Goal: Information Seeking & Learning: Learn about a topic

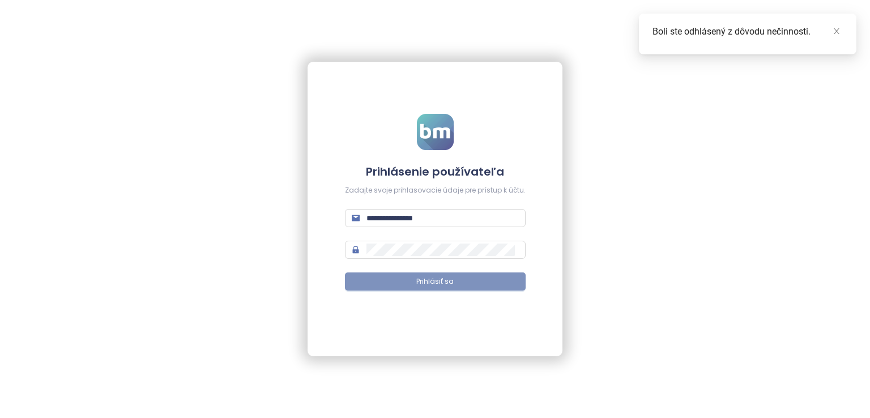
click at [423, 282] on span "Prihlásiť sa" at bounding box center [434, 281] width 37 height 11
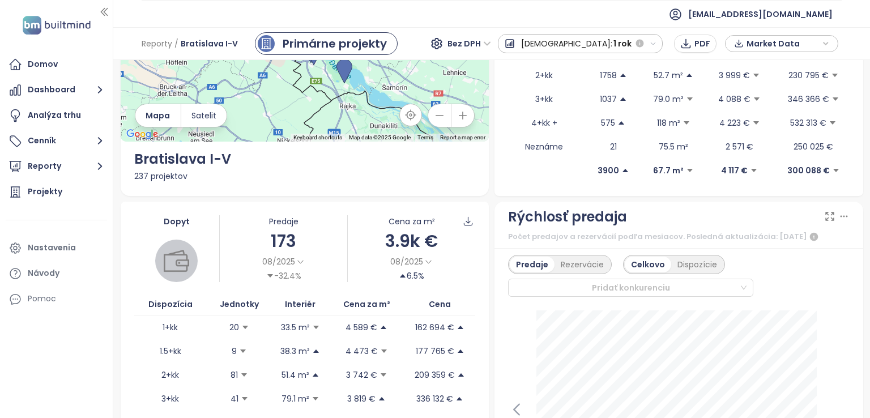
scroll to position [227, 0]
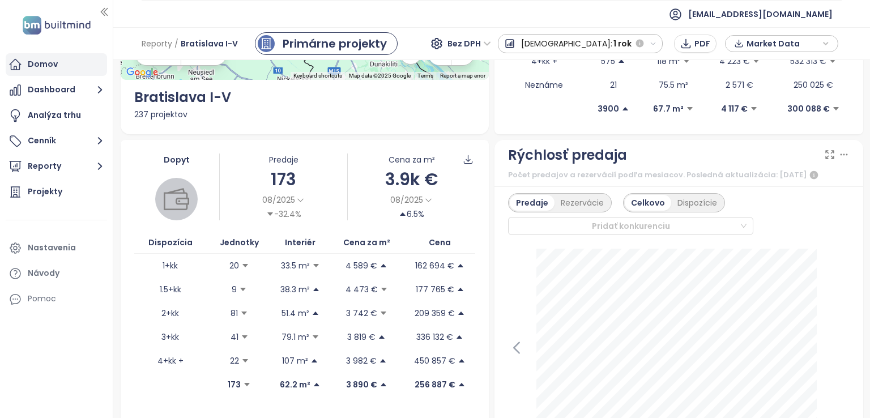
click at [66, 66] on div "Domov" at bounding box center [56, 64] width 101 height 23
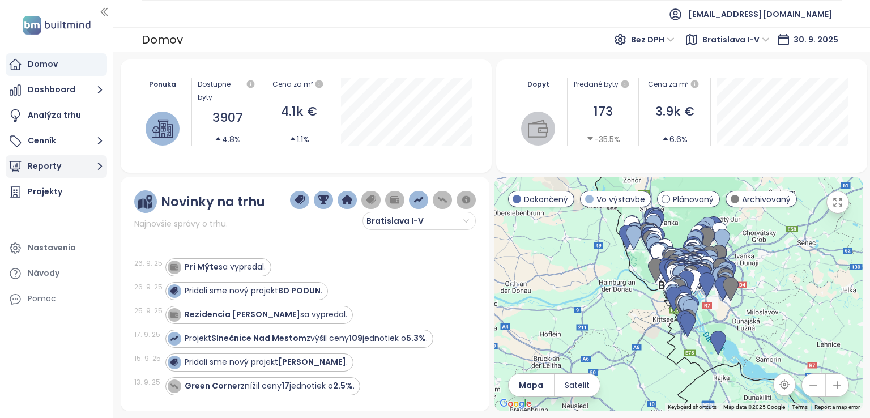
click at [99, 163] on icon "button" at bounding box center [100, 166] width 14 height 14
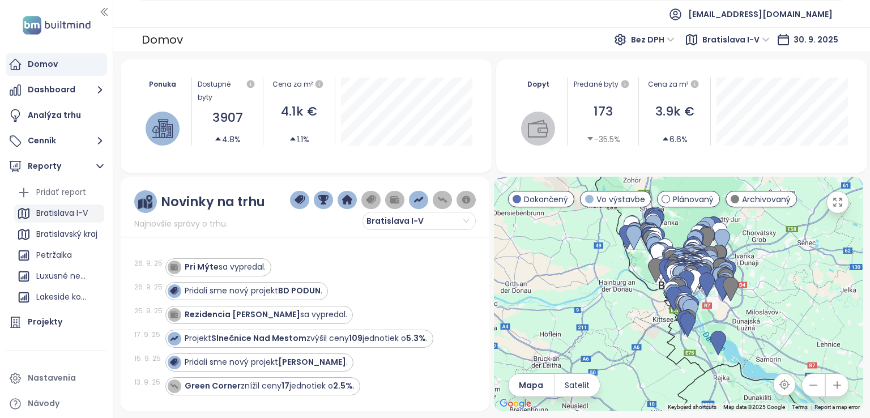
click at [82, 209] on div "Bratislava I-V" at bounding box center [62, 213] width 52 height 14
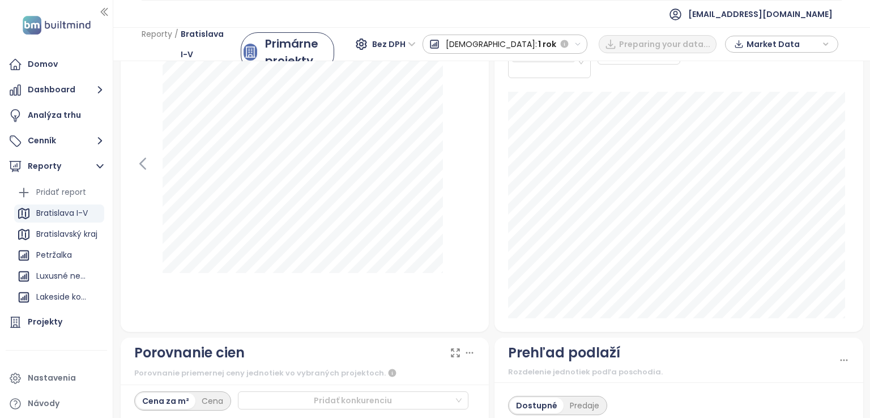
scroll to position [1472, 0]
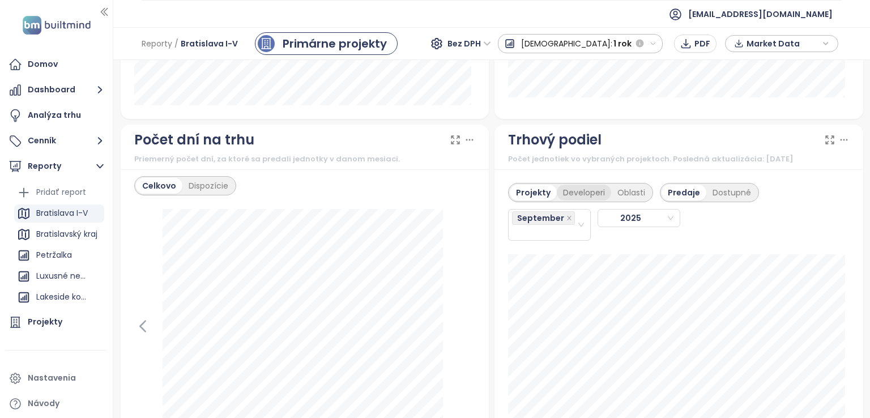
click at [558, 194] on div "Developeri" at bounding box center [584, 193] width 54 height 16
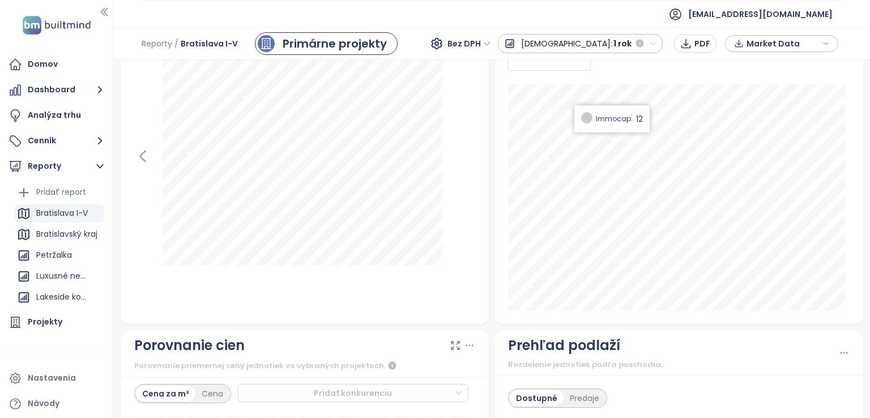
scroll to position [1416, 0]
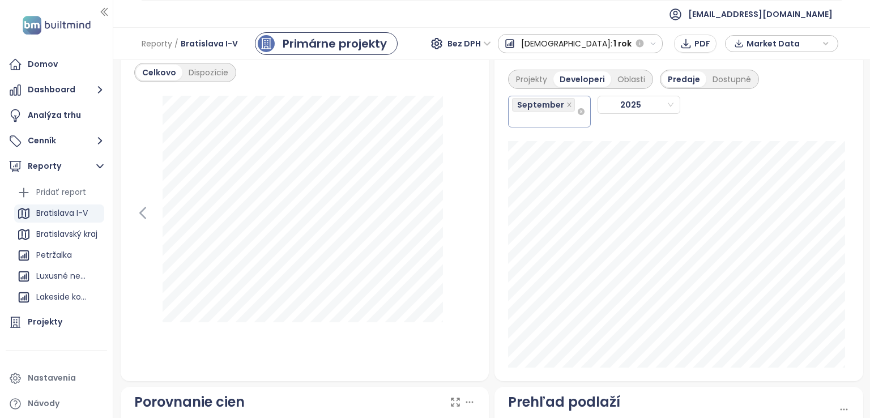
click at [567, 126] on div "September" at bounding box center [544, 111] width 65 height 29
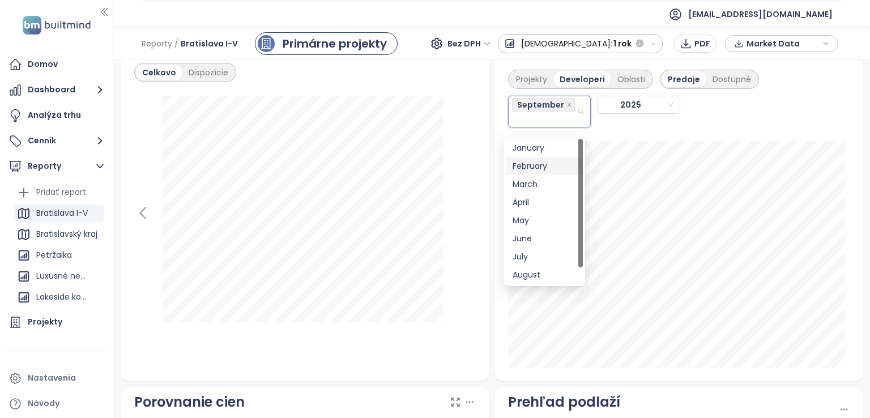
click at [556, 167] on div "February" at bounding box center [543, 166] width 63 height 12
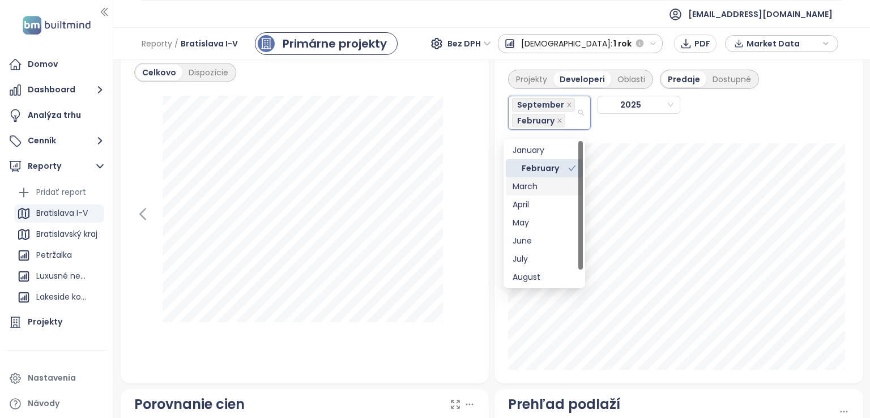
click at [548, 186] on div "March" at bounding box center [543, 186] width 63 height 12
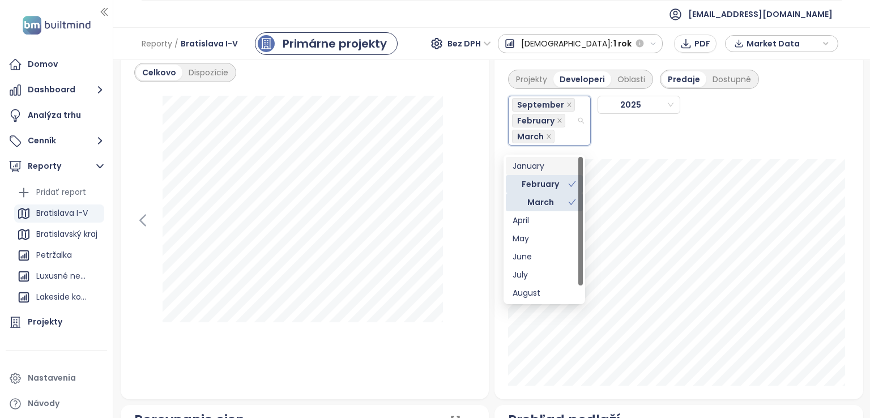
click at [540, 167] on div "January" at bounding box center [543, 166] width 63 height 12
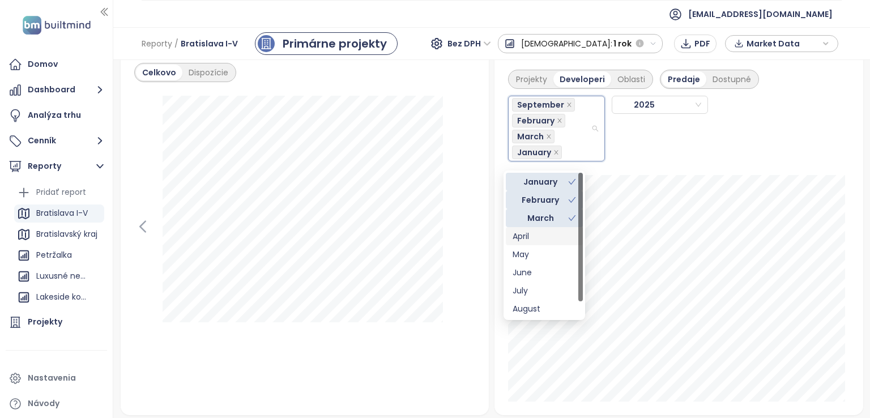
click at [539, 230] on div "April" at bounding box center [543, 236] width 63 height 12
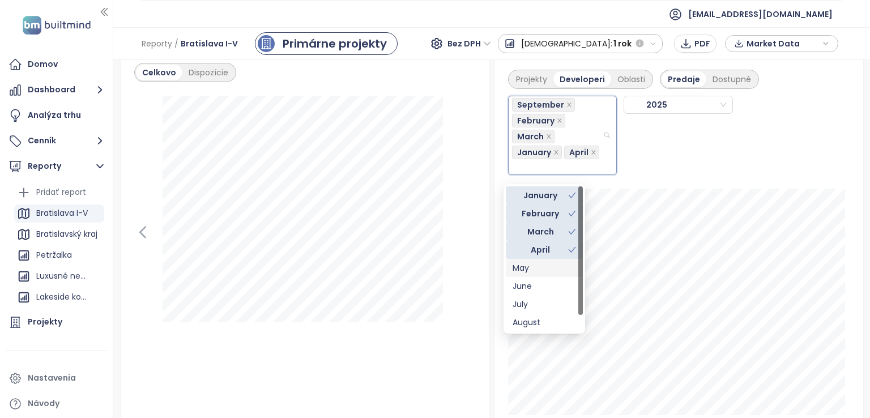
click at [532, 266] on div "May" at bounding box center [543, 268] width 63 height 12
click at [529, 290] on div "June" at bounding box center [543, 288] width 63 height 12
drag, startPoint x: 527, startPoint y: 307, endPoint x: 527, endPoint y: 318, distance: 10.2
click at [527, 309] on div "July" at bounding box center [543, 306] width 63 height 12
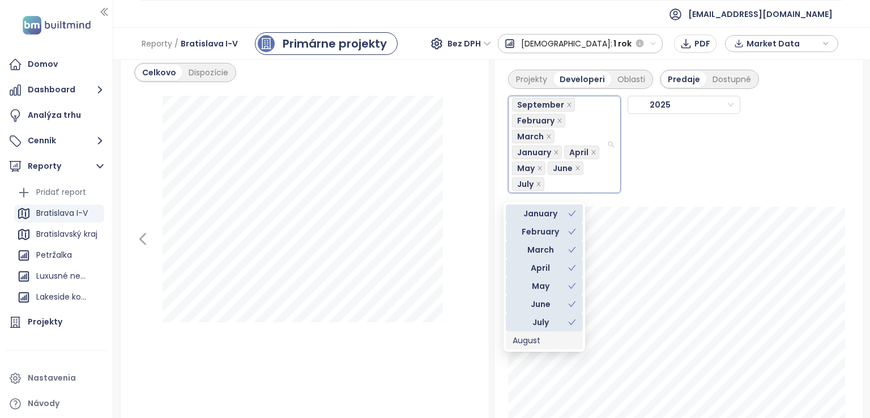
click at [523, 338] on div "August" at bounding box center [543, 340] width 63 height 12
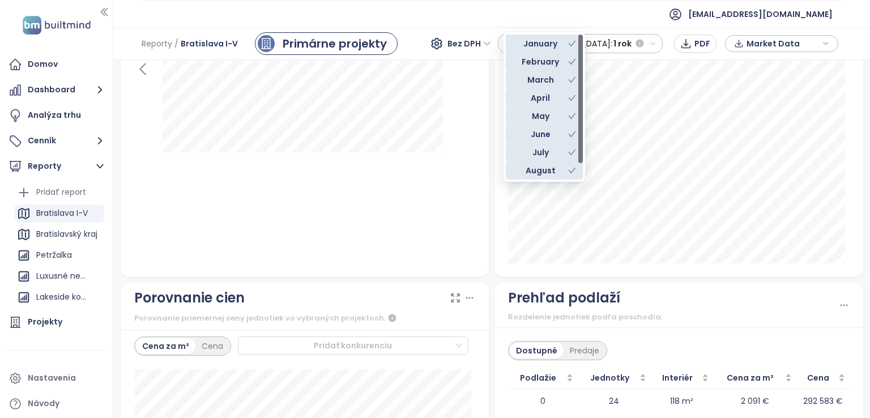
scroll to position [18, 0]
click at [496, 277] on div "Projekty Developeri Oblasti Predaje Dostupné September February March January A…" at bounding box center [678, 81] width 369 height 391
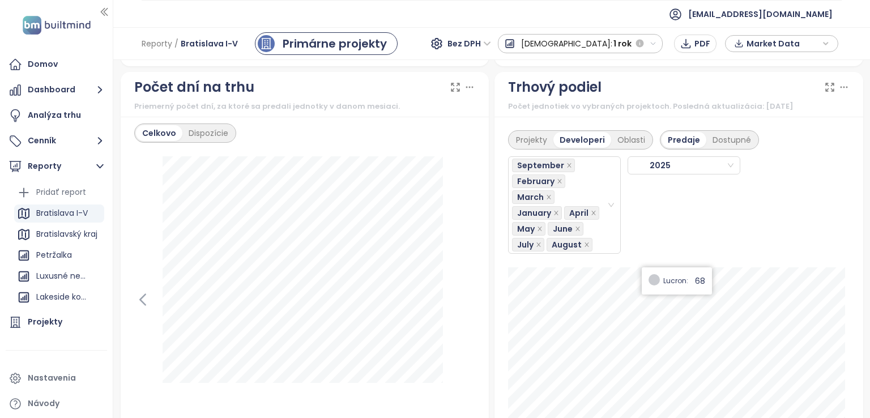
scroll to position [1302, 0]
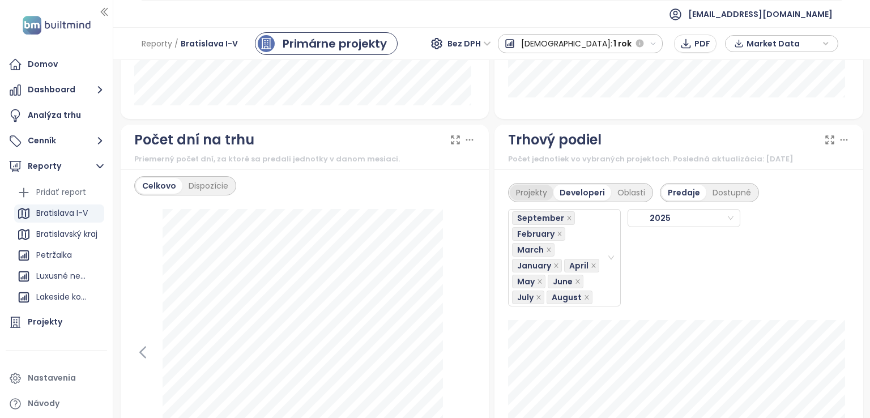
click at [525, 200] on div "Projekty" at bounding box center [532, 193] width 44 height 16
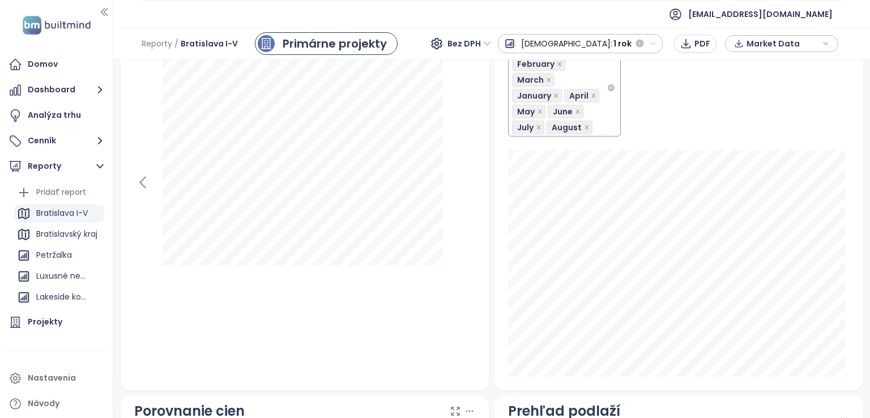
scroll to position [1246, 0]
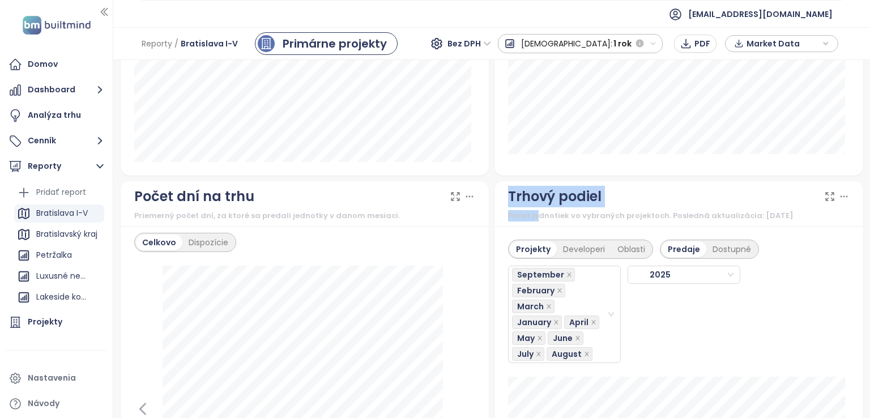
drag, startPoint x: 506, startPoint y: 203, endPoint x: 535, endPoint y: 220, distance: 33.8
click at [535, 220] on div "Trhový podiel Počet jednotiek vo vybraných projektoch. Posledná aktualizácia: S…" at bounding box center [678, 204] width 341 height 36
click at [564, 256] on div "Developeri" at bounding box center [584, 249] width 54 height 16
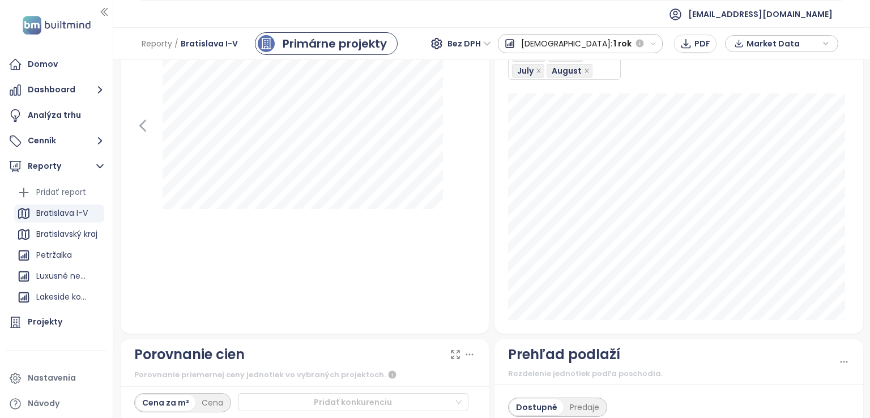
scroll to position [1416, 0]
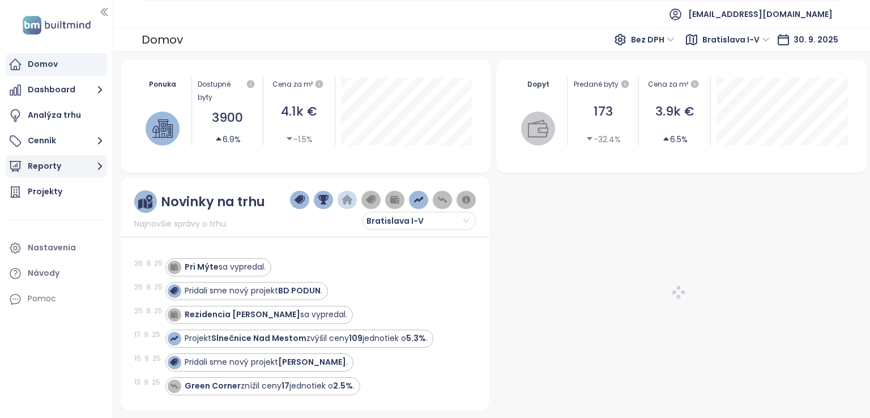
click at [95, 166] on icon "button" at bounding box center [100, 166] width 14 height 14
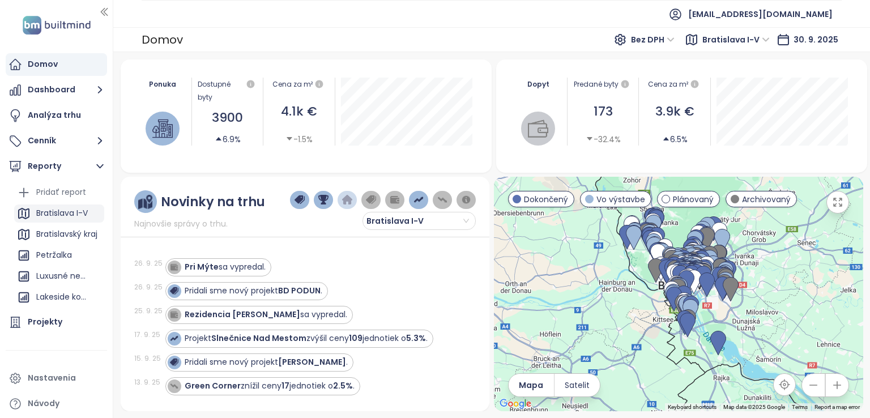
click at [86, 213] on div "Bratislava I-V" at bounding box center [62, 213] width 52 height 14
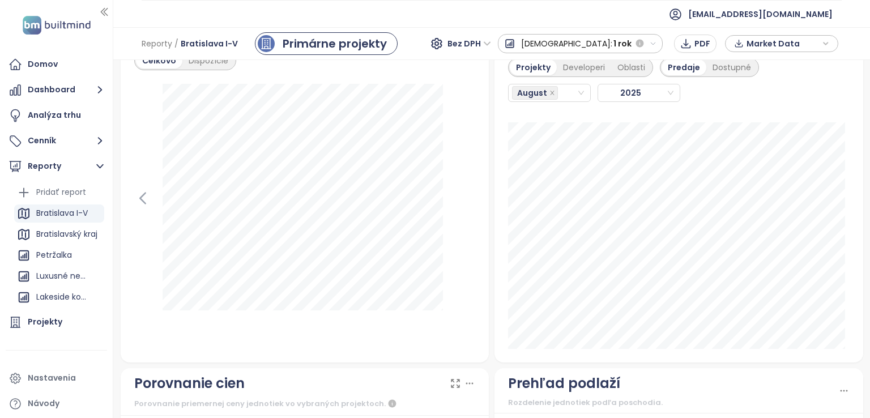
scroll to position [1314, 0]
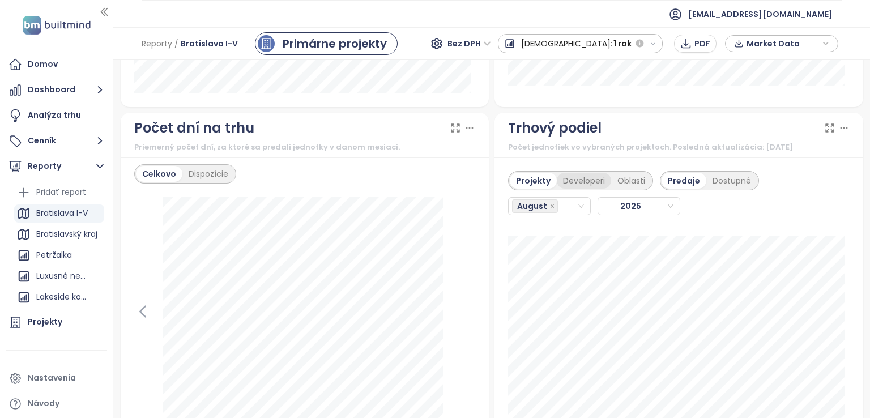
click at [578, 182] on div "Developeri" at bounding box center [584, 181] width 54 height 16
click at [567, 214] on div "August" at bounding box center [544, 206] width 65 height 16
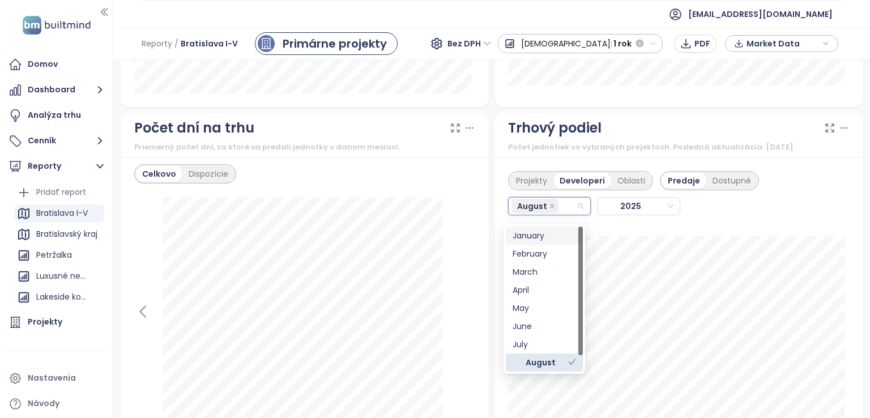
click at [546, 240] on div "January" at bounding box center [543, 235] width 63 height 12
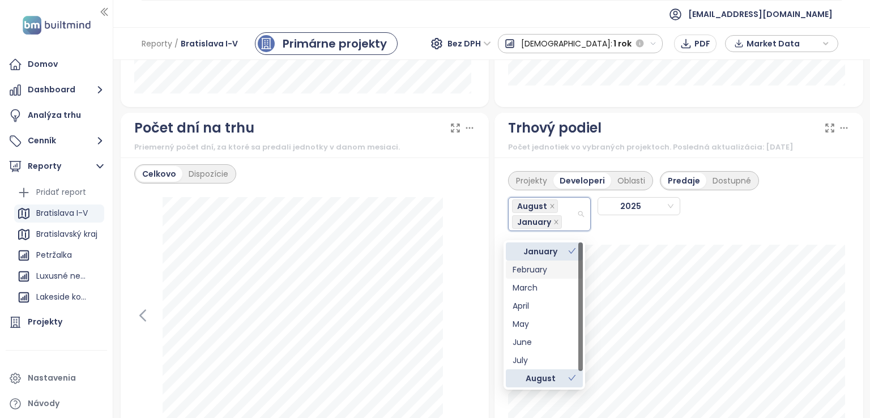
click at [542, 268] on div "February" at bounding box center [543, 269] width 63 height 12
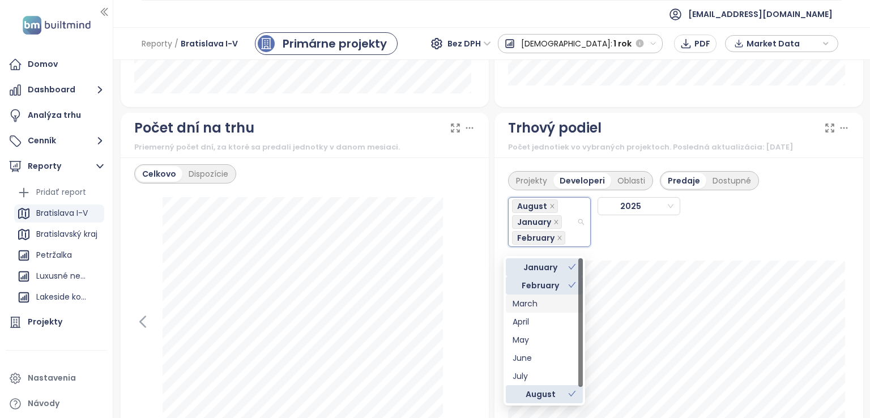
click at [536, 303] on div "March" at bounding box center [543, 303] width 63 height 12
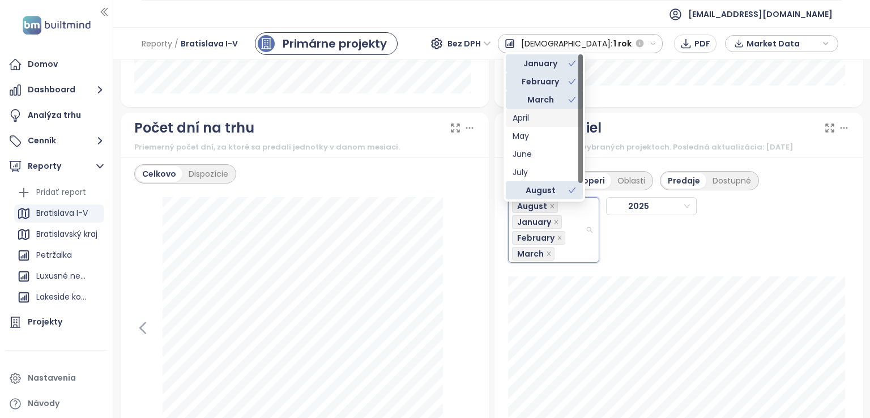
click at [546, 113] on div "April" at bounding box center [543, 118] width 63 height 12
click at [543, 137] on div "May" at bounding box center [543, 136] width 63 height 12
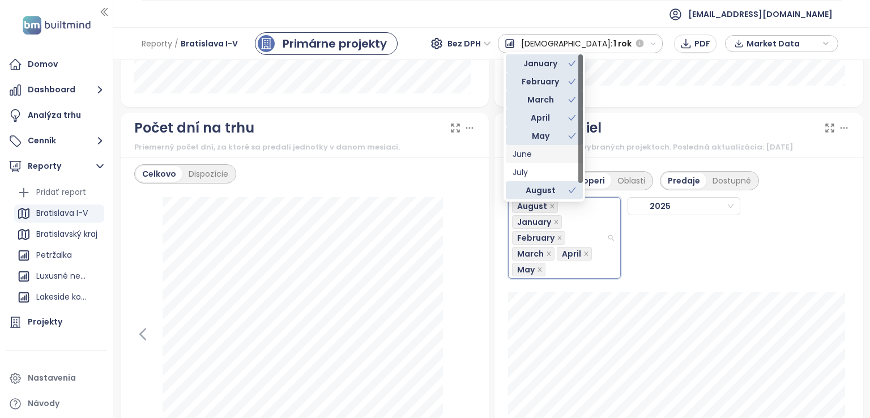
click at [541, 159] on div "June" at bounding box center [543, 154] width 63 height 12
click at [538, 174] on div "July" at bounding box center [543, 172] width 63 height 12
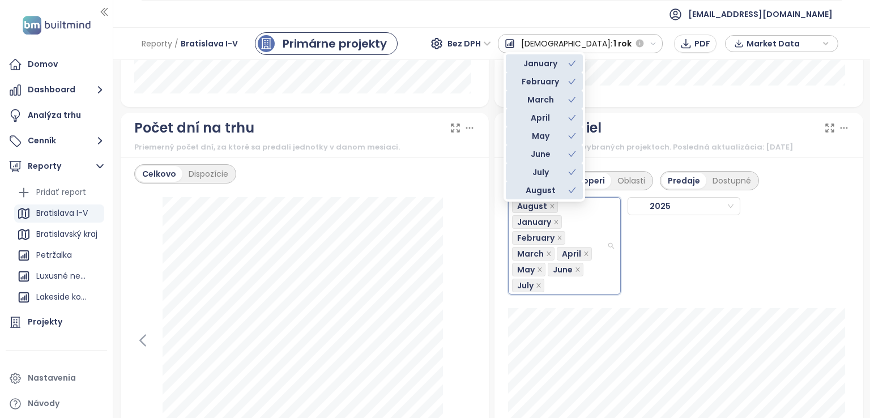
click at [651, 233] on div "August January February March April May June [DATE]" at bounding box center [678, 242] width 341 height 104
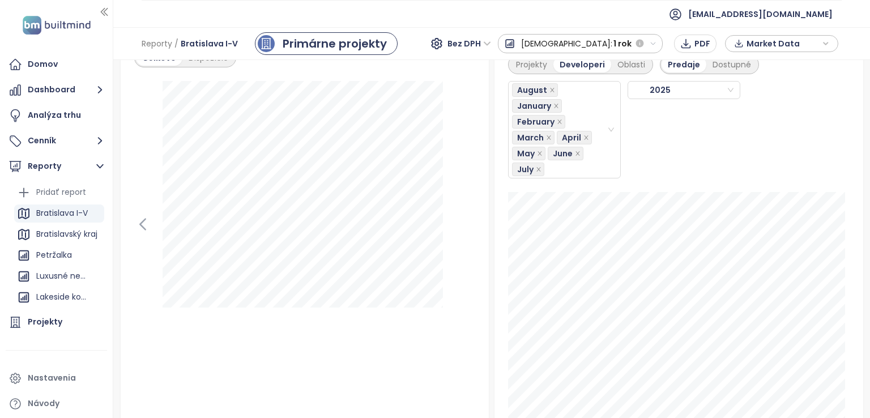
scroll to position [1371, 0]
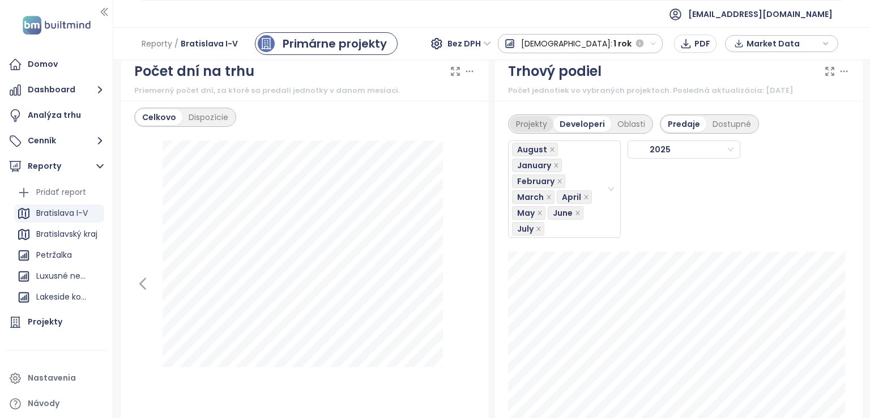
click at [535, 132] on div "Projekty" at bounding box center [532, 124] width 44 height 16
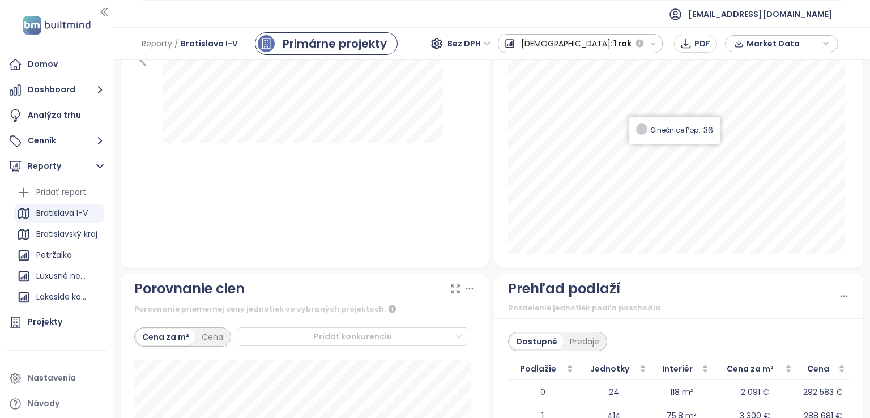
scroll to position [1654, 0]
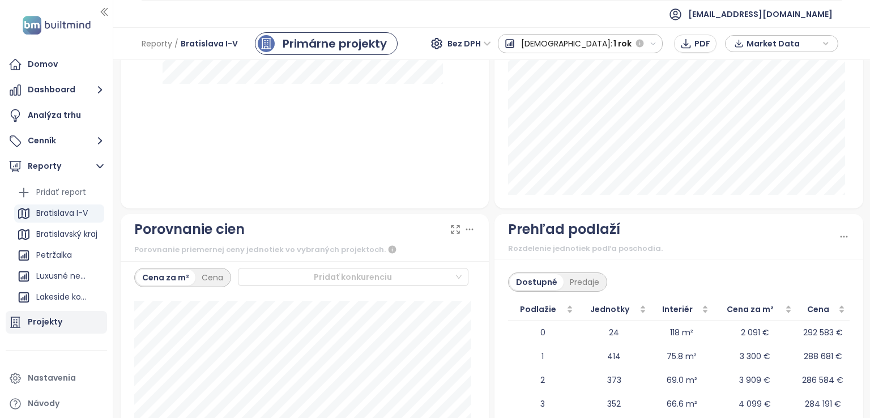
click at [33, 317] on div "Projekty" at bounding box center [45, 322] width 35 height 14
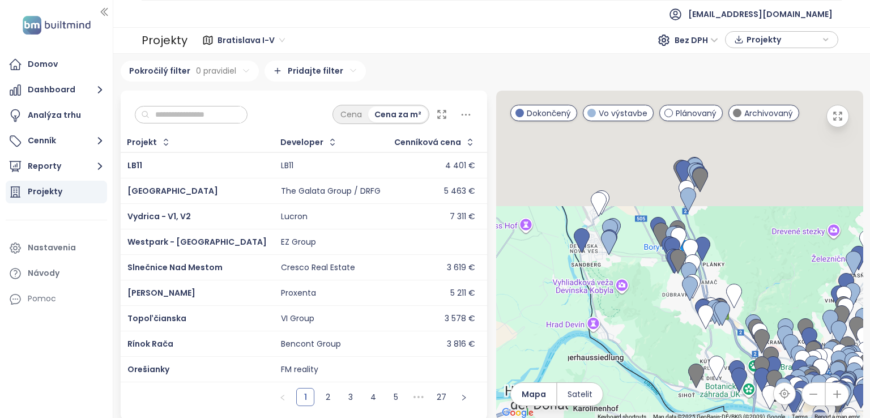
drag, startPoint x: 530, startPoint y: 164, endPoint x: 609, endPoint y: 295, distance: 153.4
click at [613, 299] on div at bounding box center [679, 256] width 367 height 330
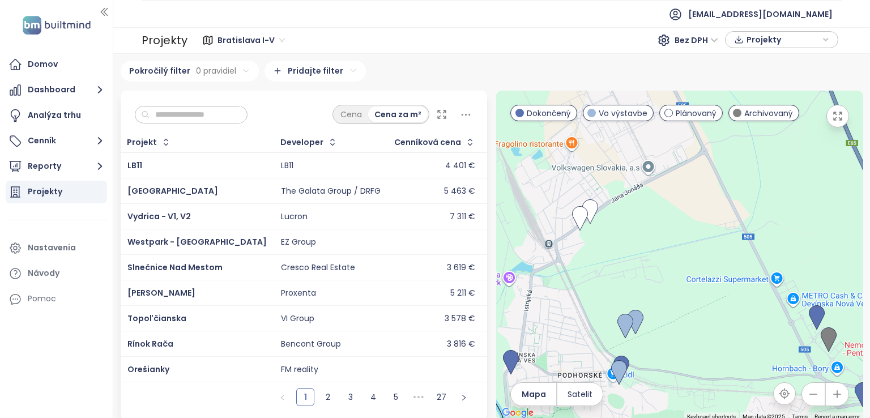
drag, startPoint x: 621, startPoint y: 191, endPoint x: 631, endPoint y: 334, distance: 143.7
click at [632, 337] on div at bounding box center [679, 256] width 367 height 330
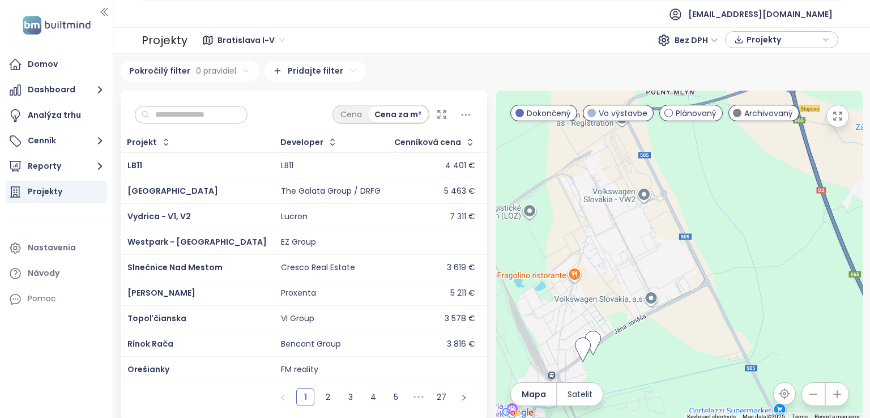
drag, startPoint x: 640, startPoint y: 313, endPoint x: 648, endPoint y: 335, distance: 23.5
click at [648, 335] on div at bounding box center [679, 256] width 367 height 330
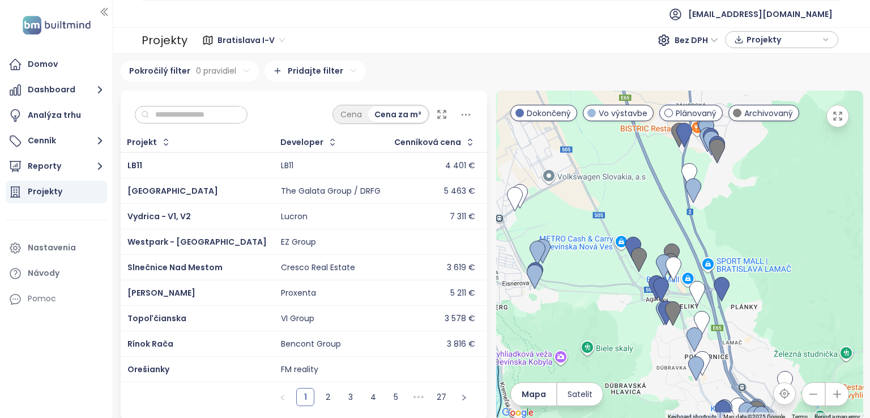
drag, startPoint x: 670, startPoint y: 288, endPoint x: 596, endPoint y: 232, distance: 93.3
click at [569, 178] on div at bounding box center [679, 256] width 367 height 330
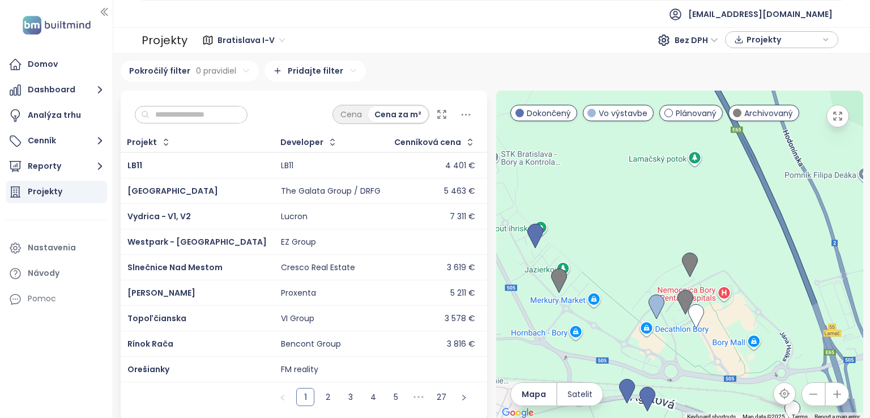
drag, startPoint x: 704, startPoint y: 259, endPoint x: 694, endPoint y: 233, distance: 28.0
click at [694, 233] on div at bounding box center [679, 256] width 367 height 330
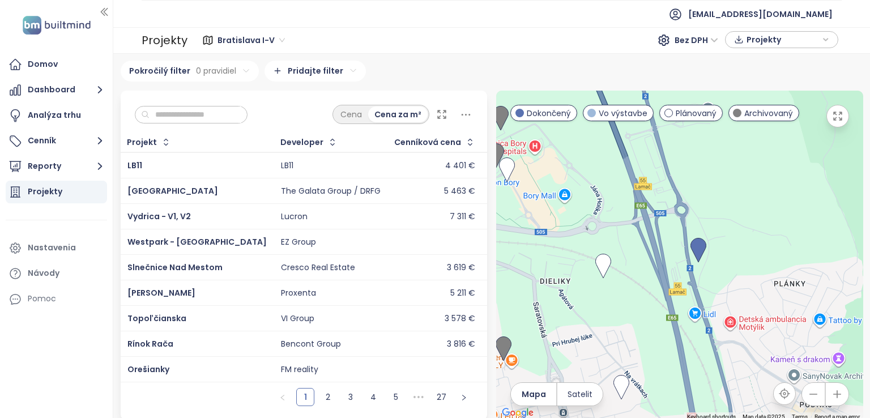
drag, startPoint x: 808, startPoint y: 343, endPoint x: 634, endPoint y: 279, distance: 185.2
click at [634, 279] on div at bounding box center [679, 256] width 367 height 330
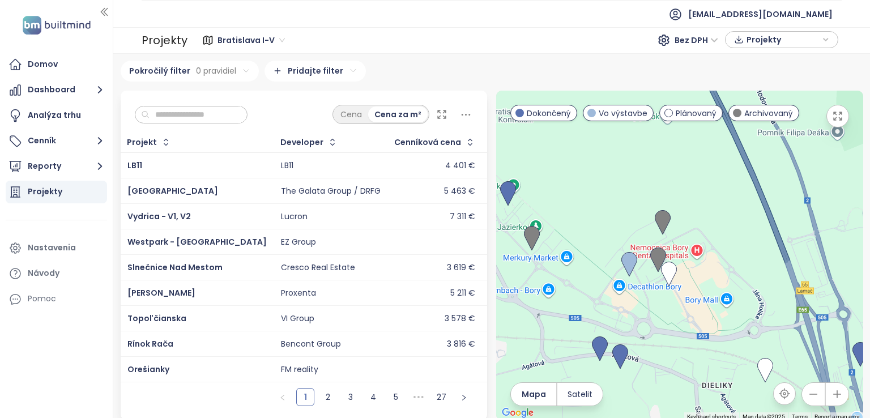
drag, startPoint x: 614, startPoint y: 245, endPoint x: 782, endPoint y: 327, distance: 186.9
click at [782, 327] on div at bounding box center [679, 256] width 367 height 330
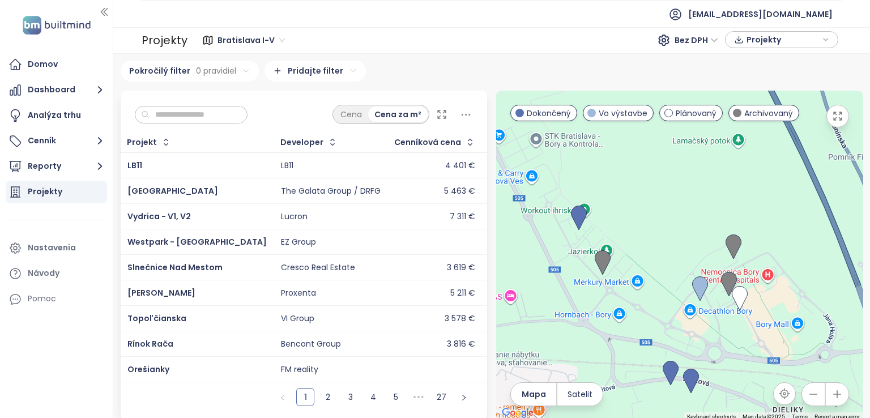
drag, startPoint x: 596, startPoint y: 262, endPoint x: 660, endPoint y: 283, distance: 67.7
click at [660, 283] on div at bounding box center [679, 256] width 367 height 330
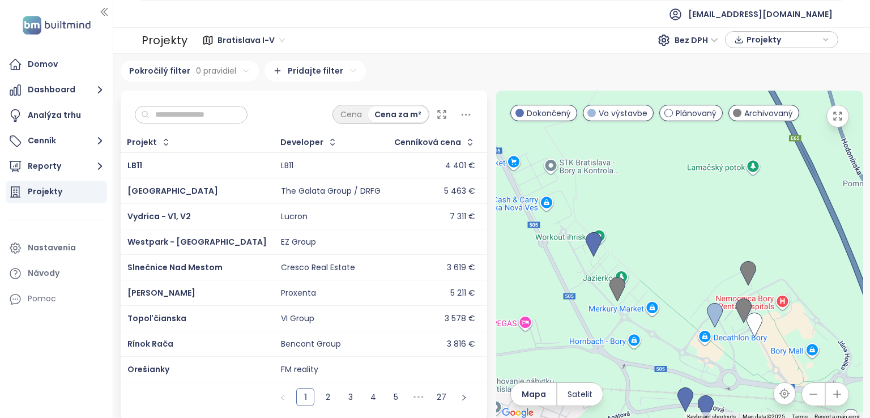
drag, startPoint x: 597, startPoint y: 223, endPoint x: 601, endPoint y: 253, distance: 29.7
click at [606, 251] on div at bounding box center [679, 256] width 367 height 330
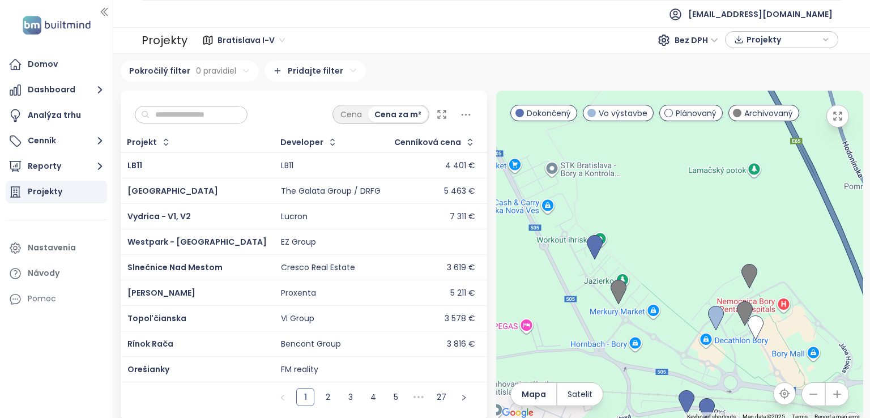
click at [587, 250] on img at bounding box center [595, 247] width 16 height 25
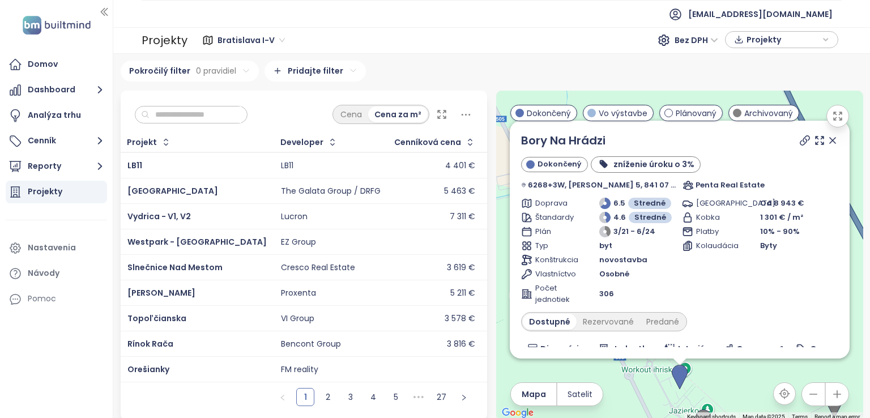
click at [827, 146] on icon at bounding box center [832, 140] width 11 height 11
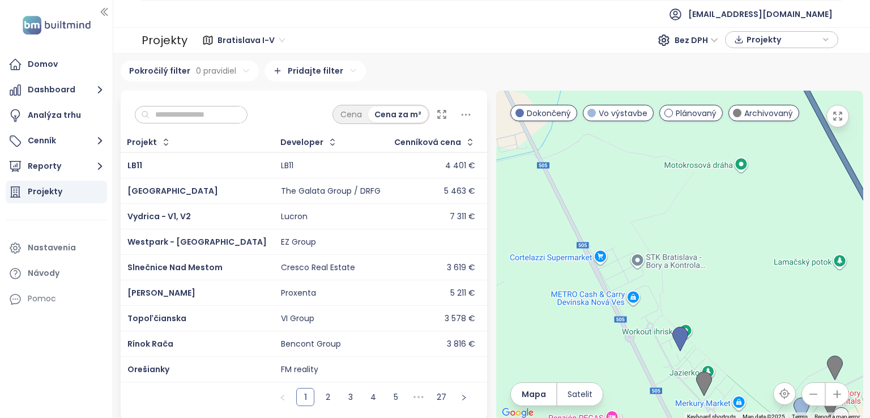
drag, startPoint x: 750, startPoint y: 258, endPoint x: 697, endPoint y: 123, distance: 145.2
click at [697, 123] on div "To navigate, press the arrow keys." at bounding box center [679, 256] width 367 height 330
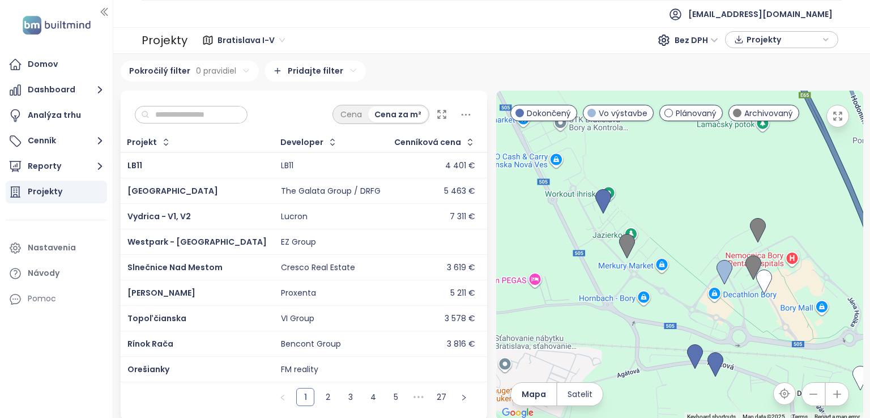
click at [653, 232] on div at bounding box center [679, 256] width 367 height 330
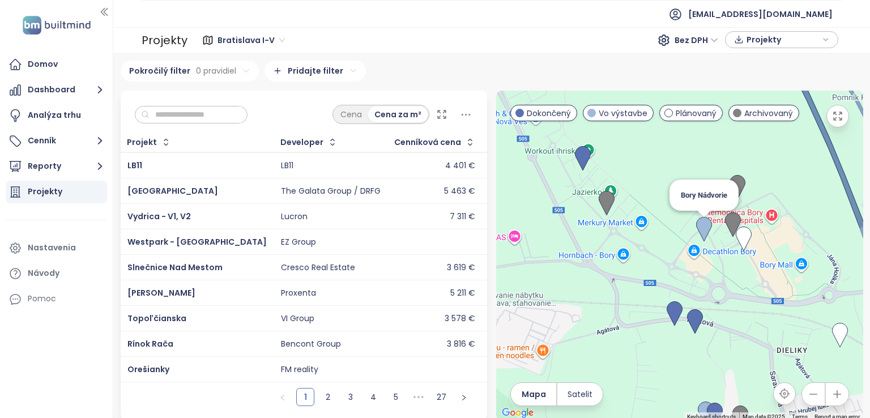
click at [696, 228] on img at bounding box center [704, 229] width 16 height 25
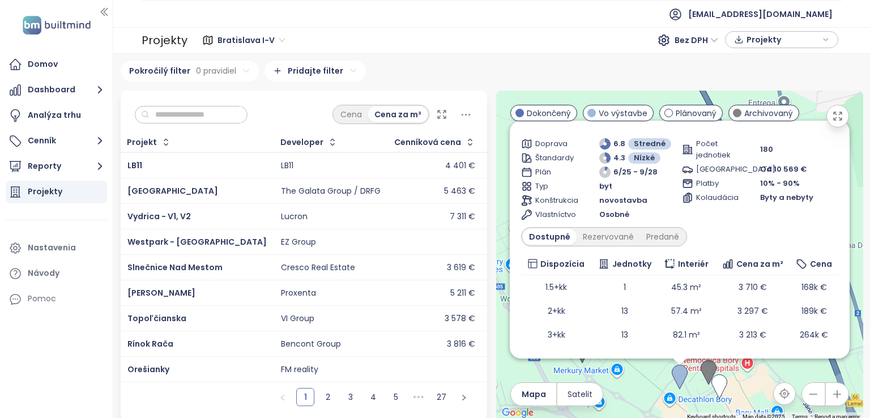
scroll to position [104, 0]
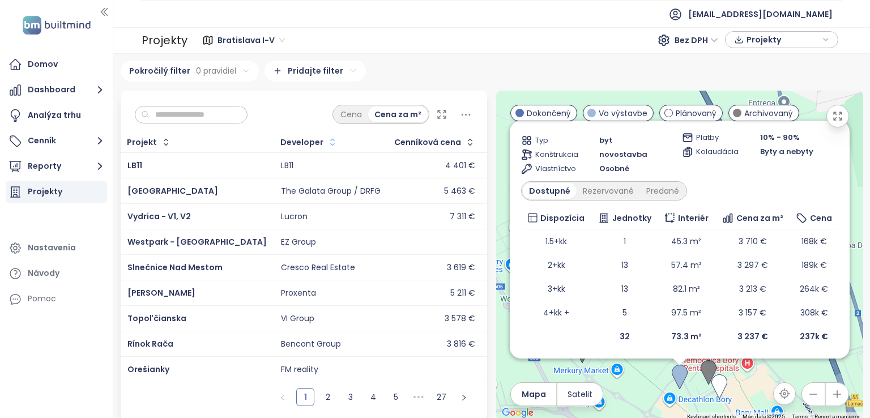
click at [330, 140] on icon "button" at bounding box center [332, 142] width 5 height 7
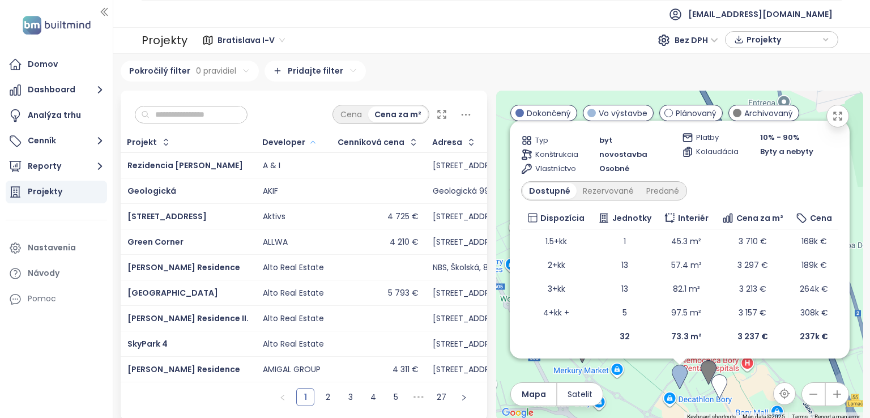
scroll to position [9, 0]
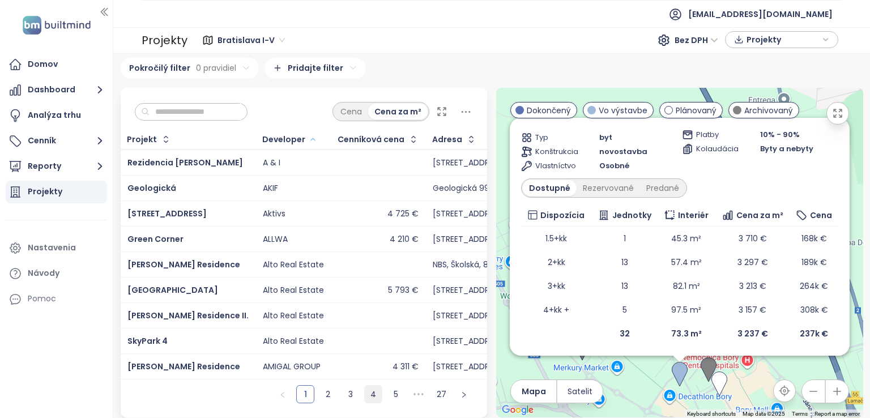
click at [376, 396] on link "4" at bounding box center [373, 394] width 17 height 17
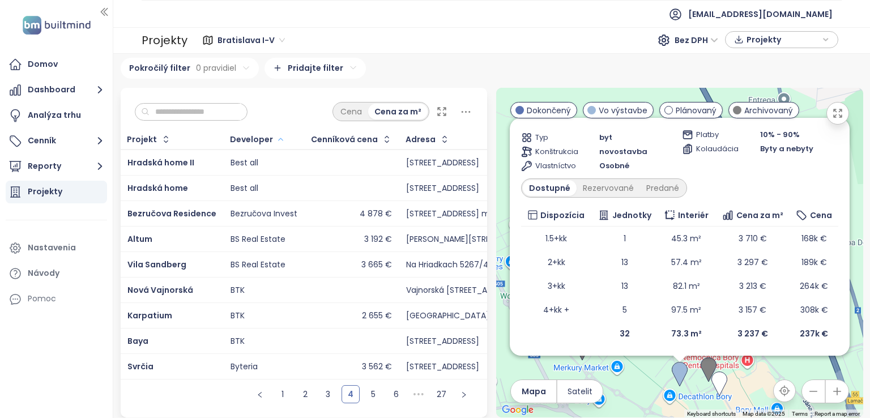
click at [178, 104] on input "text" at bounding box center [195, 112] width 92 height 17
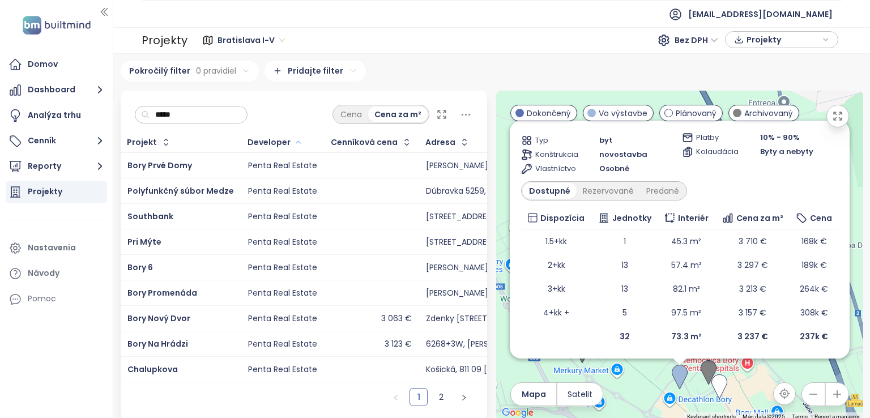
scroll to position [0, 0]
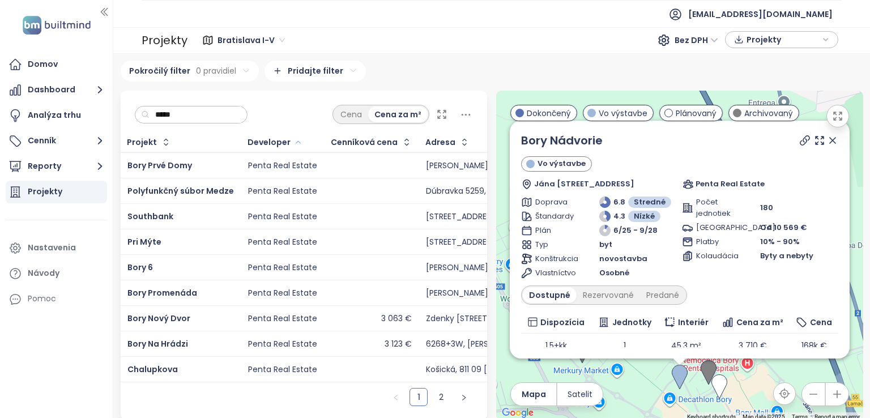
click at [827, 143] on icon at bounding box center [832, 140] width 11 height 11
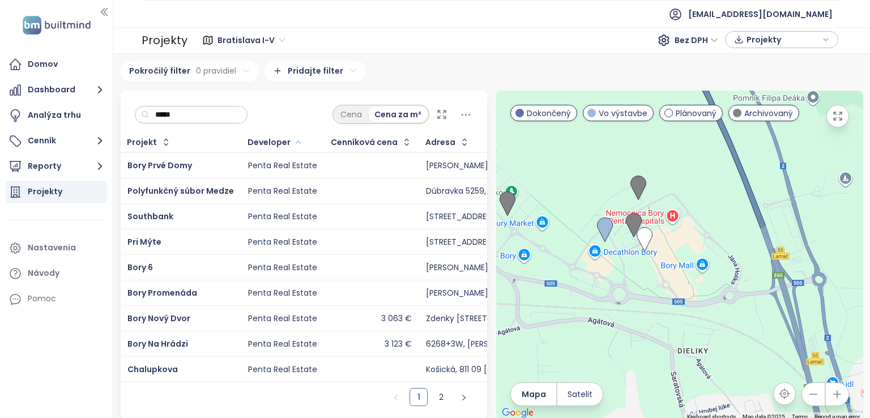
drag, startPoint x: 719, startPoint y: 335, endPoint x: 642, endPoint y: 183, distance: 169.7
click at [642, 183] on div at bounding box center [679, 256] width 367 height 330
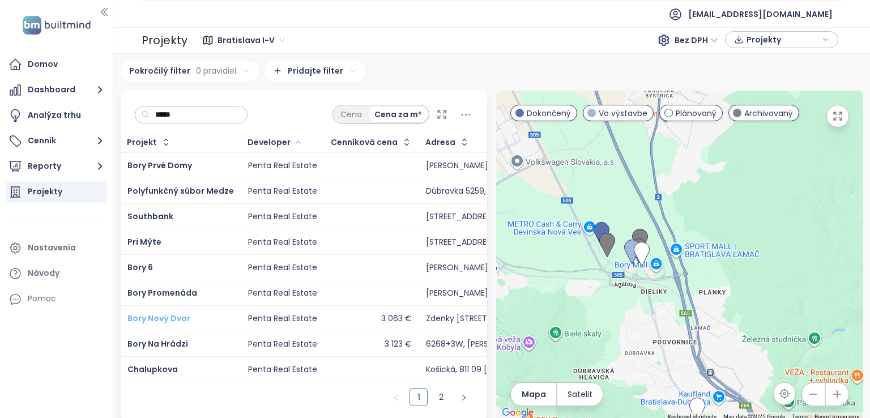
scroll to position [9, 0]
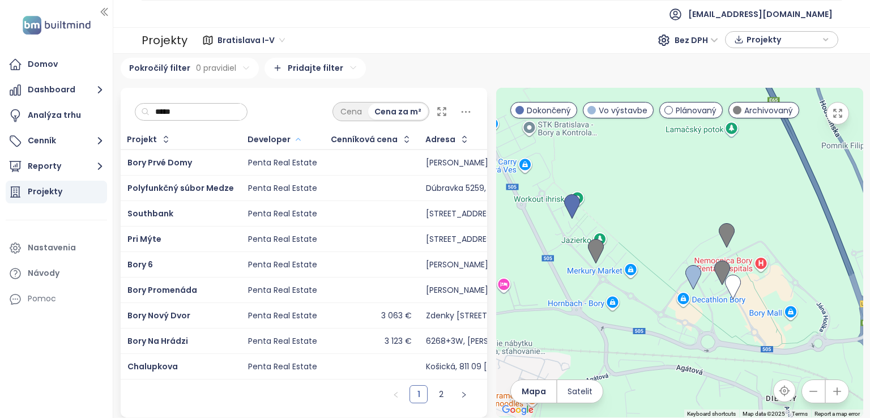
drag, startPoint x: 677, startPoint y: 210, endPoint x: 621, endPoint y: 263, distance: 77.3
click at [621, 263] on div at bounding box center [679, 253] width 367 height 330
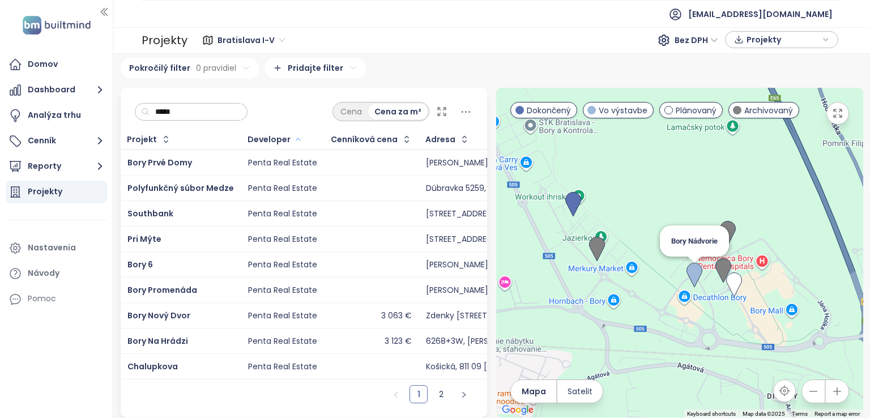
click at [686, 265] on img at bounding box center [694, 275] width 16 height 25
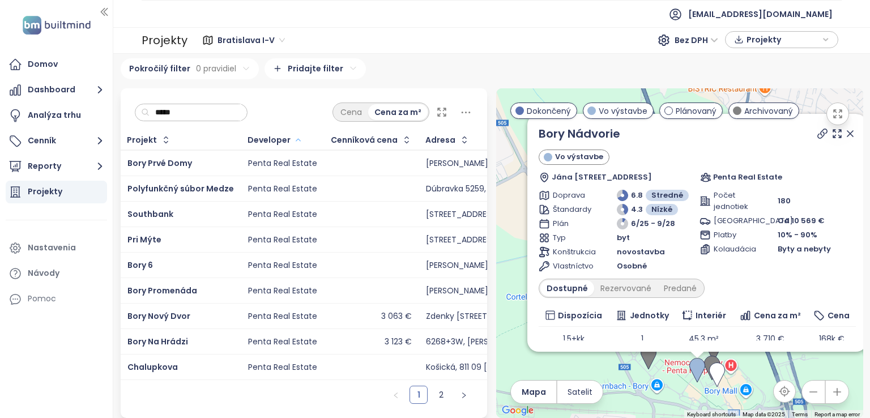
scroll to position [0, 0]
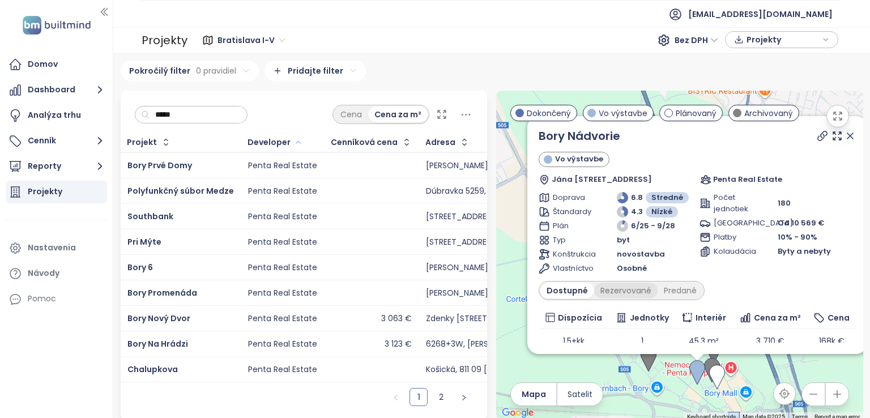
click at [625, 291] on div "Rezervované" at bounding box center [625, 291] width 63 height 16
click at [570, 294] on div "Dostupné" at bounding box center [565, 291] width 51 height 16
click at [844, 139] on icon at bounding box center [849, 135] width 11 height 11
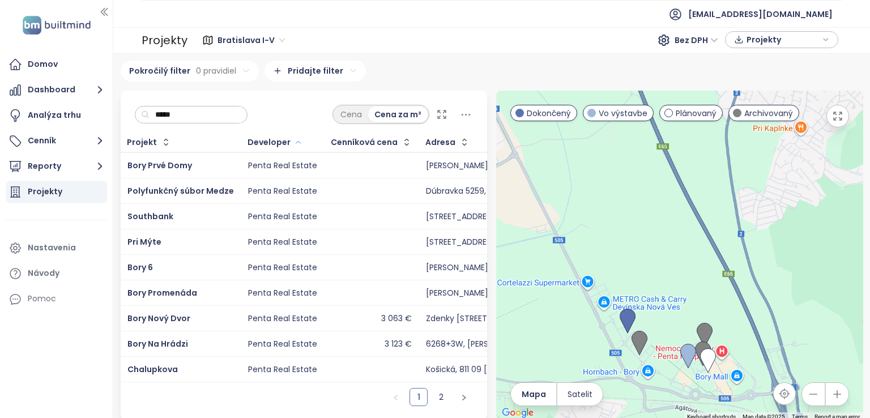
drag, startPoint x: 824, startPoint y: 132, endPoint x: 798, endPoint y: 78, distance: 60.5
click at [801, 82] on div "[GEOGRAPHIC_DATA] I-V 235 projektov Area [GEOGRAPHIC_DATA] kraj 301 projektov A…" at bounding box center [492, 236] width 742 height 350
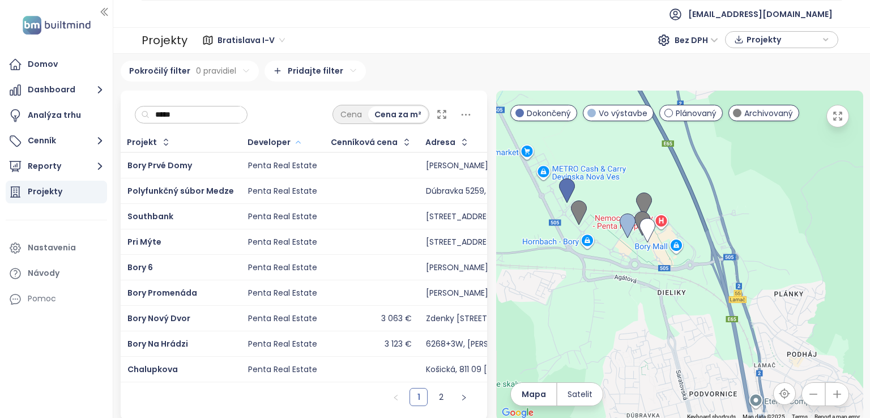
click at [781, 55] on div "[GEOGRAPHIC_DATA] I-V 235 projektov Area [GEOGRAPHIC_DATA] kraj 301 projektov A…" at bounding box center [491, 236] width 757 height 364
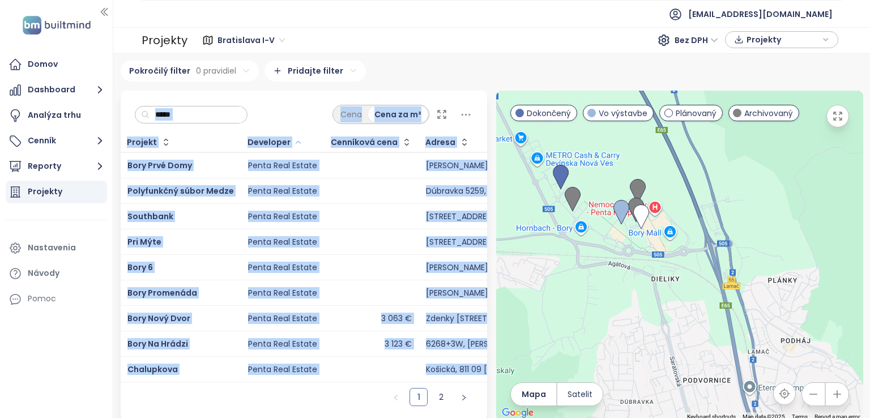
click at [677, 258] on div at bounding box center [679, 256] width 367 height 330
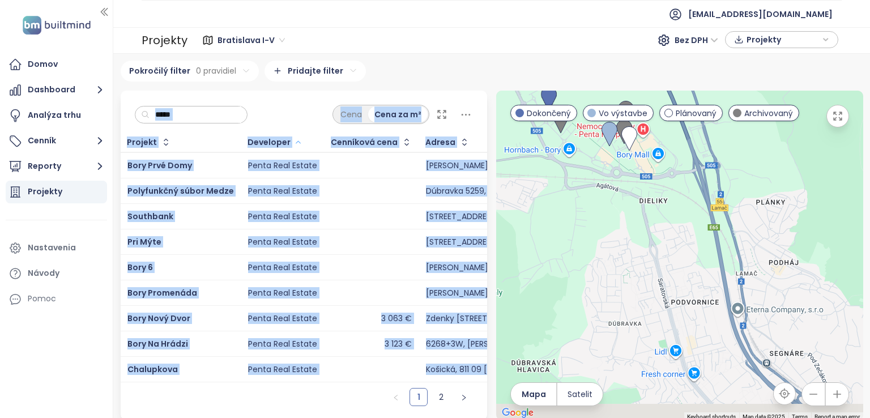
drag, startPoint x: 654, startPoint y: 348, endPoint x: 646, endPoint y: 281, distance: 67.4
click at [647, 290] on div at bounding box center [679, 256] width 367 height 330
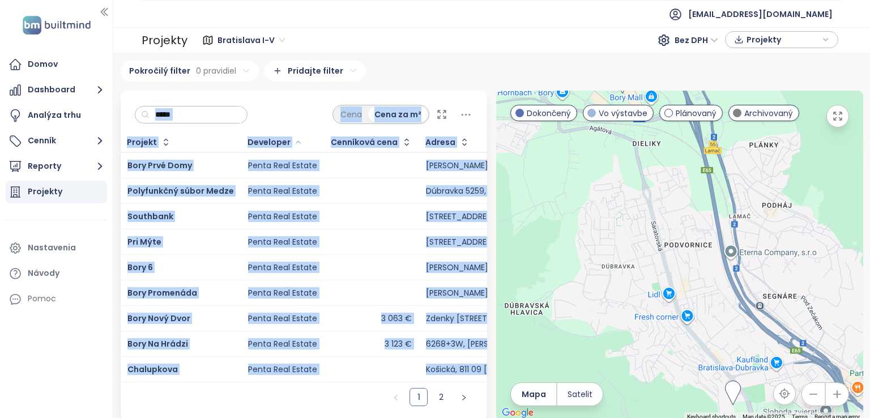
drag, startPoint x: 647, startPoint y: 300, endPoint x: 632, endPoint y: 207, distance: 94.0
click at [634, 215] on div at bounding box center [679, 256] width 367 height 330
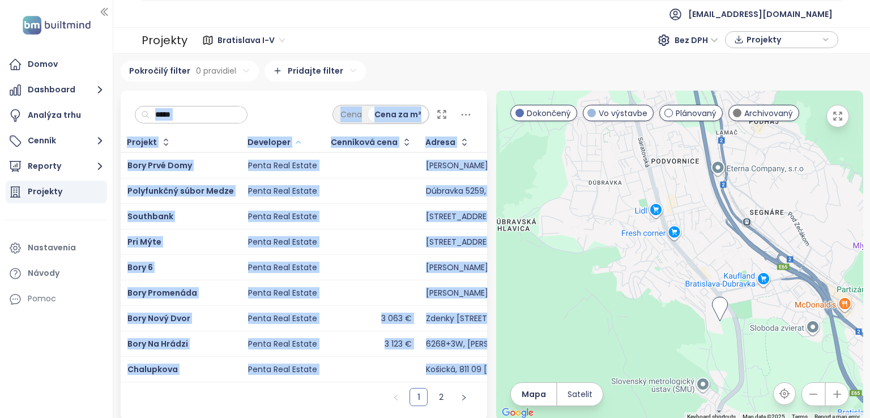
drag, startPoint x: 629, startPoint y: 311, endPoint x: 538, endPoint y: 178, distance: 161.0
click at [533, 168] on div at bounding box center [679, 256] width 367 height 330
click at [578, 213] on div at bounding box center [679, 256] width 367 height 330
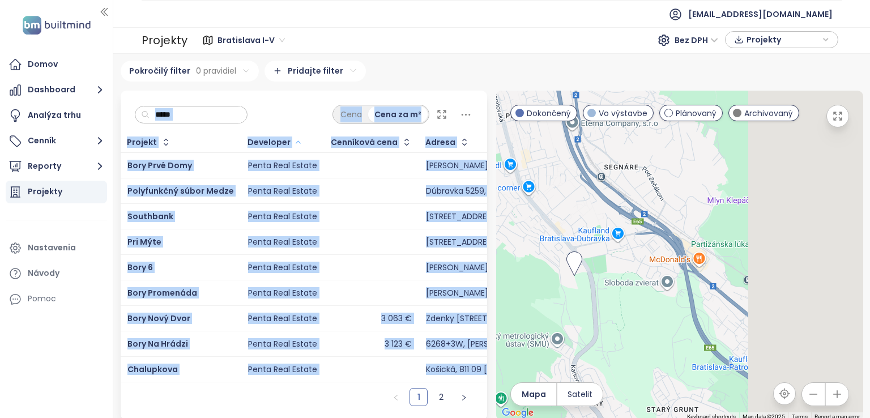
drag, startPoint x: 665, startPoint y: 297, endPoint x: 553, endPoint y: 246, distance: 123.7
click at [512, 229] on div at bounding box center [679, 256] width 367 height 330
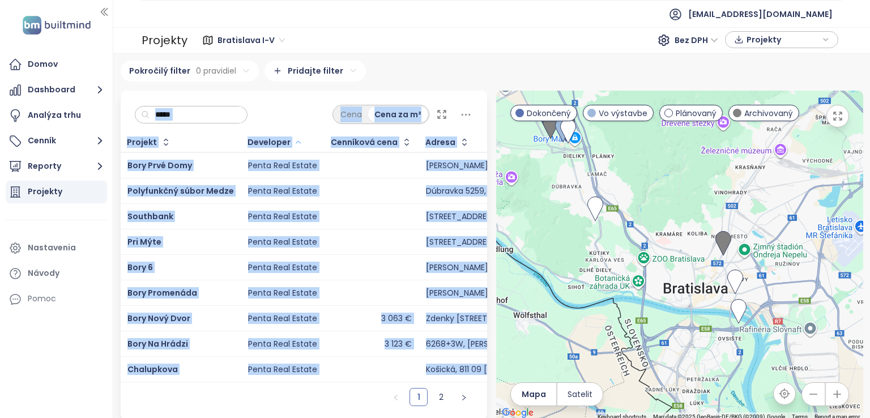
drag, startPoint x: 668, startPoint y: 311, endPoint x: 674, endPoint y: 323, distance: 14.2
click at [674, 323] on div at bounding box center [679, 256] width 367 height 330
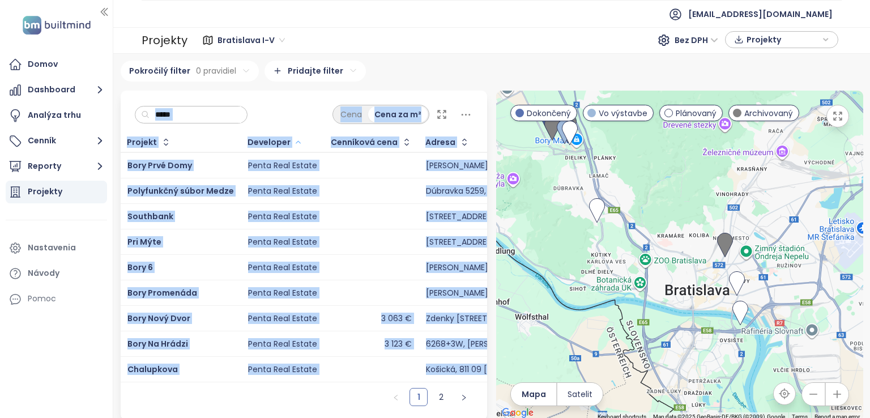
click at [207, 112] on input "*****" at bounding box center [195, 114] width 92 height 17
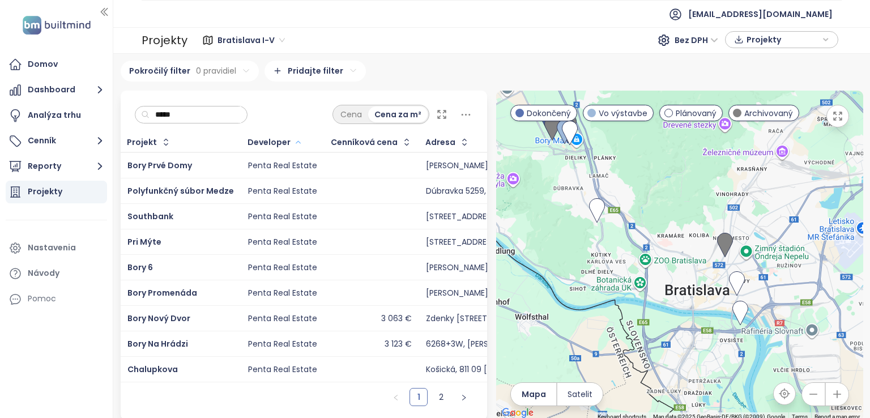
click at [207, 111] on input "*****" at bounding box center [195, 114] width 92 height 17
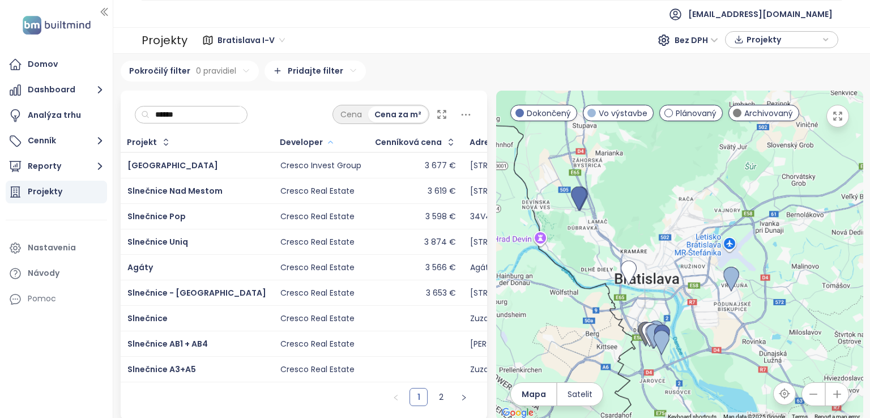
drag, startPoint x: 668, startPoint y: 311, endPoint x: 658, endPoint y: 291, distance: 22.5
click at [658, 291] on div at bounding box center [679, 256] width 367 height 330
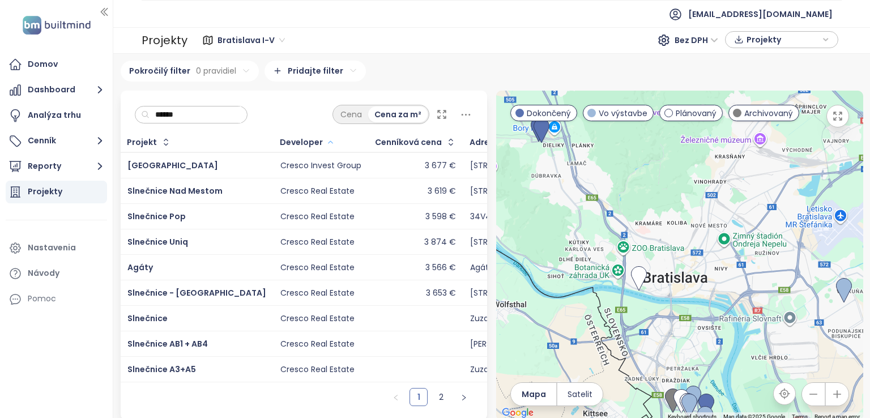
drag, startPoint x: 616, startPoint y: 321, endPoint x: 659, endPoint y: 340, distance: 47.1
click at [659, 340] on div at bounding box center [679, 256] width 367 height 330
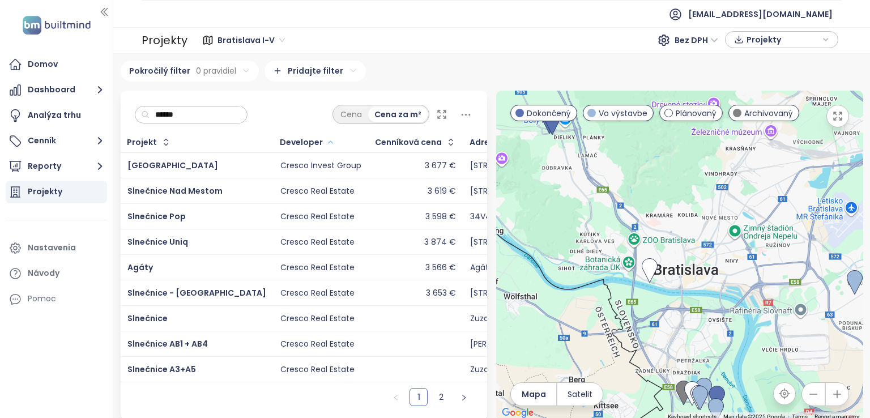
click at [241, 112] on input "******" at bounding box center [195, 114] width 92 height 17
type input "******"
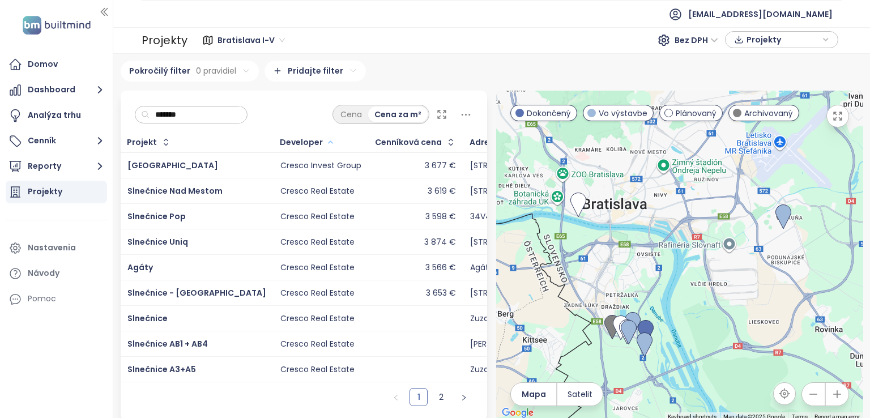
drag, startPoint x: 709, startPoint y: 323, endPoint x: 634, endPoint y: 295, distance: 79.9
click at [636, 255] on div at bounding box center [679, 256] width 367 height 330
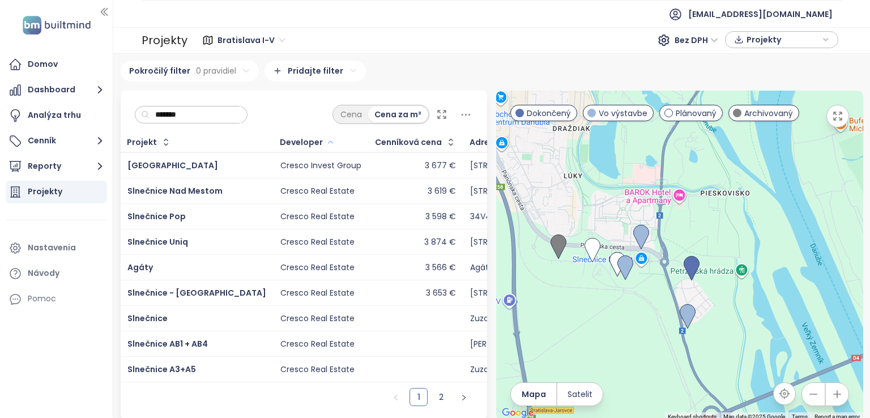
drag, startPoint x: 636, startPoint y: 319, endPoint x: 667, endPoint y: 222, distance: 101.5
click at [662, 219] on div at bounding box center [679, 256] width 367 height 330
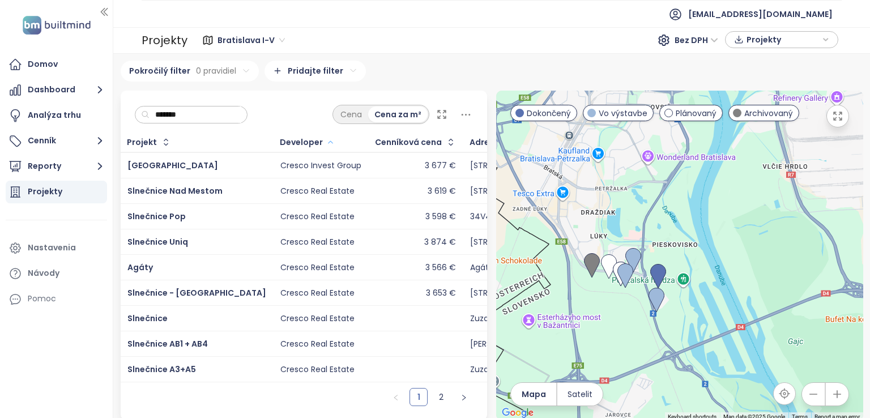
drag, startPoint x: 598, startPoint y: 220, endPoint x: 604, endPoint y: 225, distance: 8.0
click at [604, 225] on div at bounding box center [679, 256] width 367 height 330
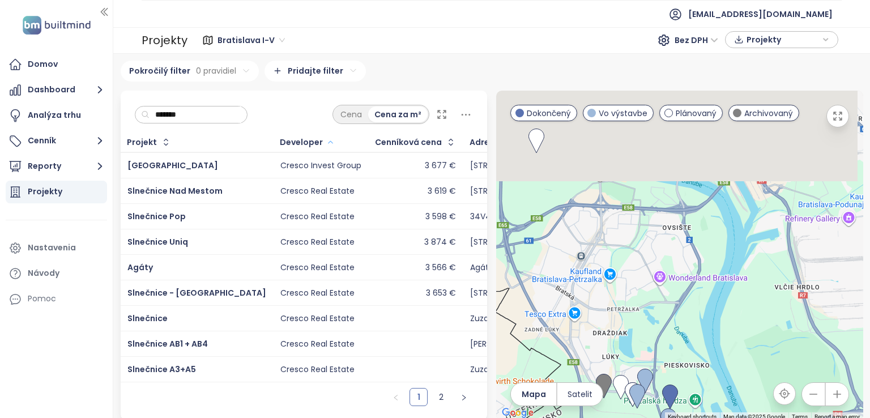
drag, startPoint x: 633, startPoint y: 160, endPoint x: 639, endPoint y: 277, distance: 116.8
click at [639, 277] on div at bounding box center [679, 256] width 367 height 330
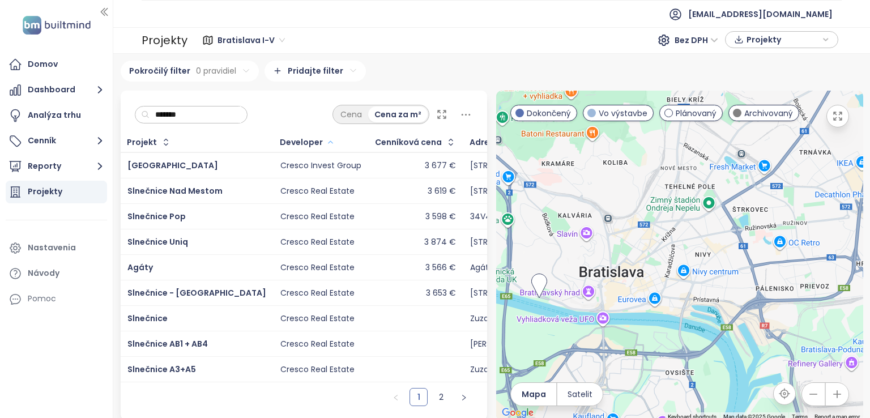
drag, startPoint x: 625, startPoint y: 213, endPoint x: 628, endPoint y: 266, distance: 53.3
click at [628, 266] on div at bounding box center [679, 256] width 367 height 330
